Goal: Task Accomplishment & Management: Manage account settings

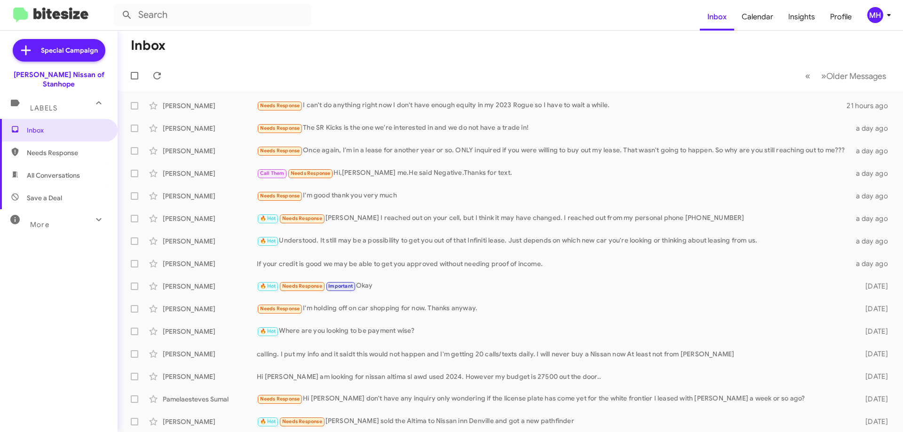
click at [68, 171] on span "All Conversations" at bounding box center [53, 175] width 53 height 9
type input "in:all-conversations"
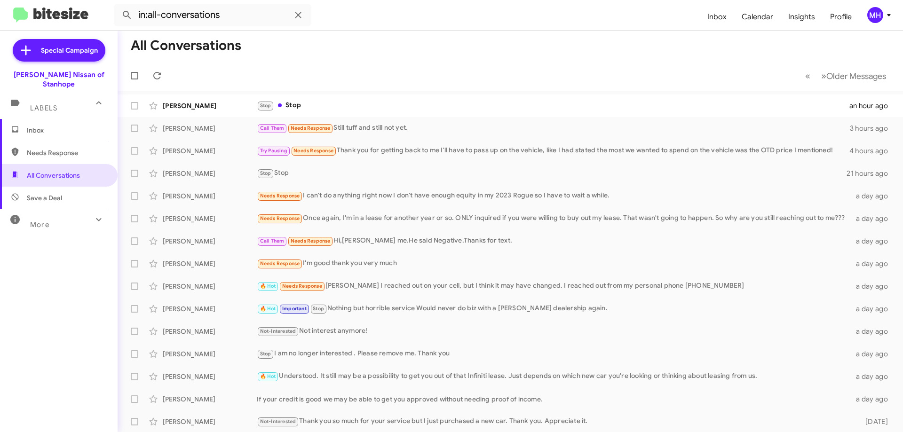
click at [70, 126] on span "Inbox" at bounding box center [67, 130] width 80 height 9
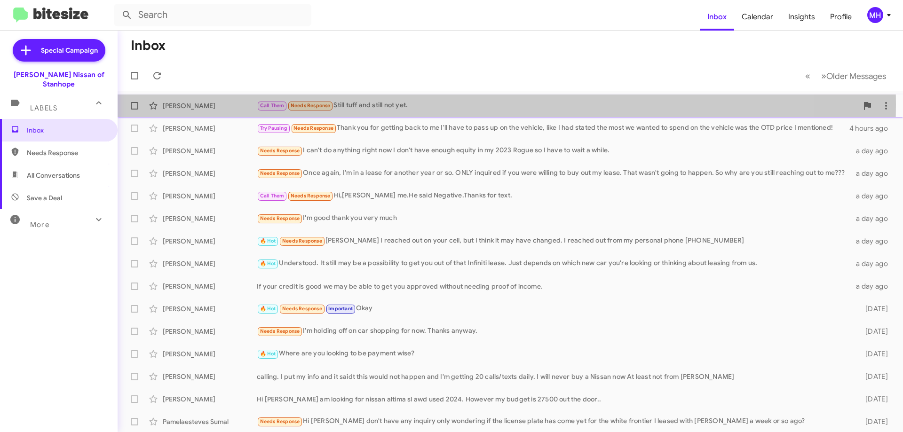
click at [377, 104] on div "Call Them Needs Response Still tuff and still not yet." at bounding box center [557, 105] width 601 height 11
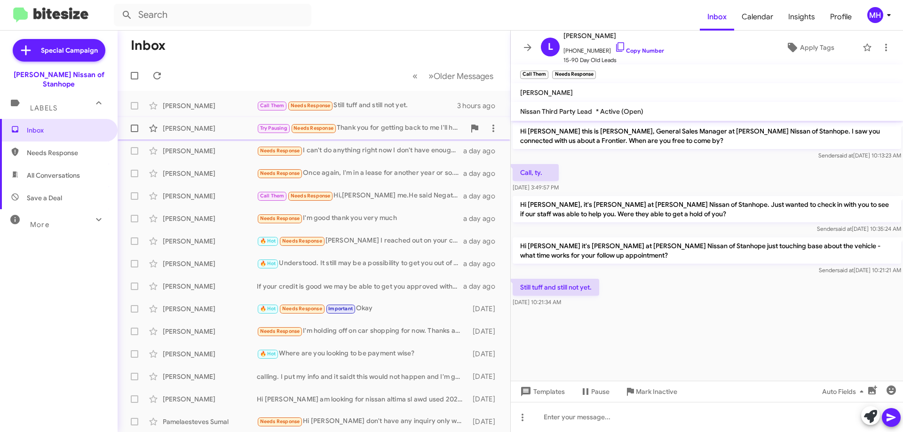
click at [367, 123] on div "Try Pausing Needs Response Thank you for getting back to me I'll have to pass u…" at bounding box center [361, 128] width 208 height 11
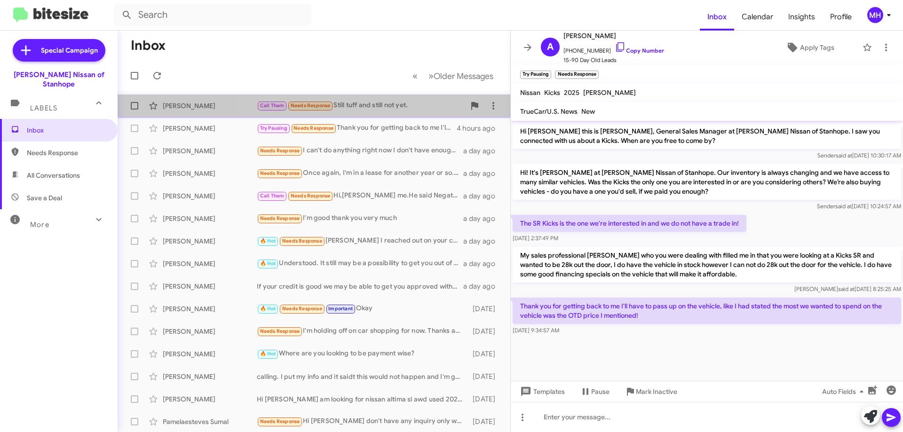
click at [362, 103] on div "Call Them Needs Response Still tuff and still not yet." at bounding box center [361, 105] width 208 height 11
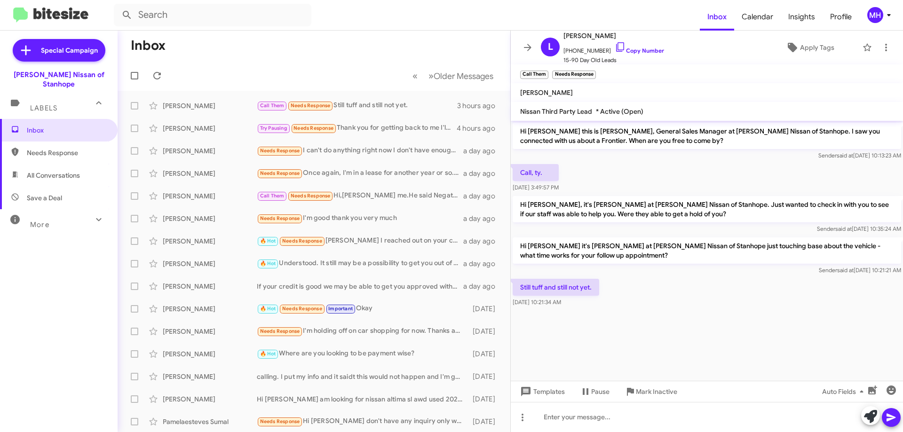
click at [36, 171] on span "All Conversations" at bounding box center [53, 175] width 53 height 9
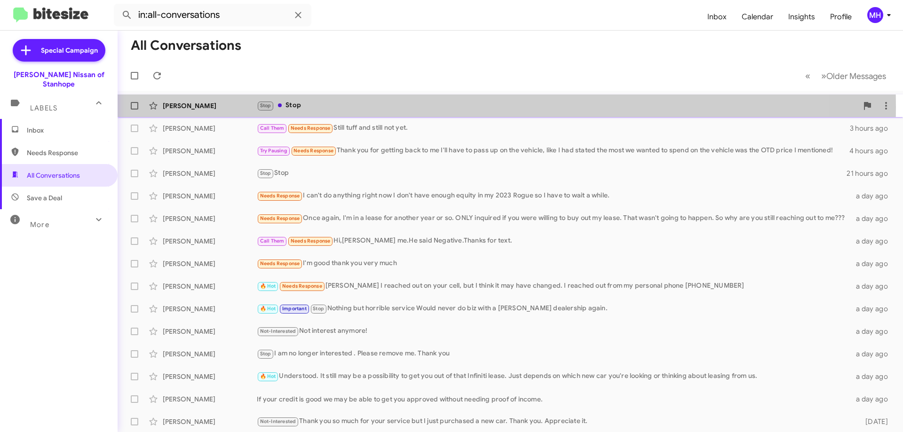
click at [324, 107] on div "Stop Stop" at bounding box center [557, 105] width 601 height 11
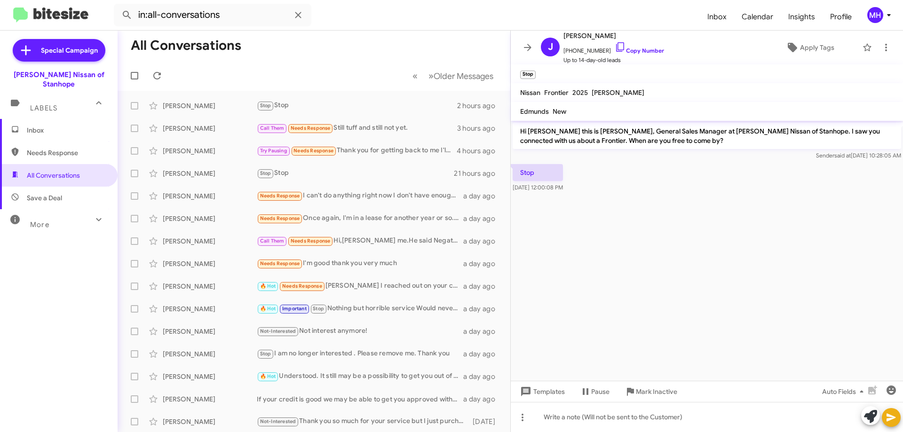
click at [83, 189] on span "Save a Deal" at bounding box center [59, 198] width 118 height 23
type input "in:not-interested"
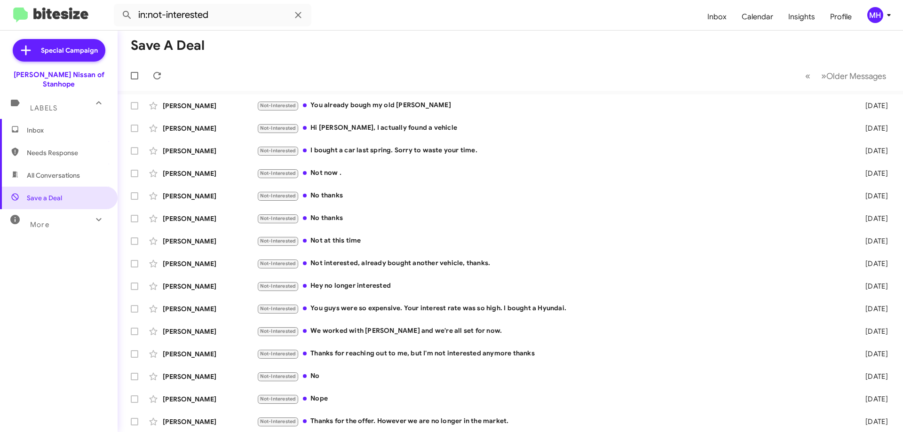
click at [55, 126] on span "Inbox" at bounding box center [67, 130] width 80 height 9
